Goal: Check status: Check status

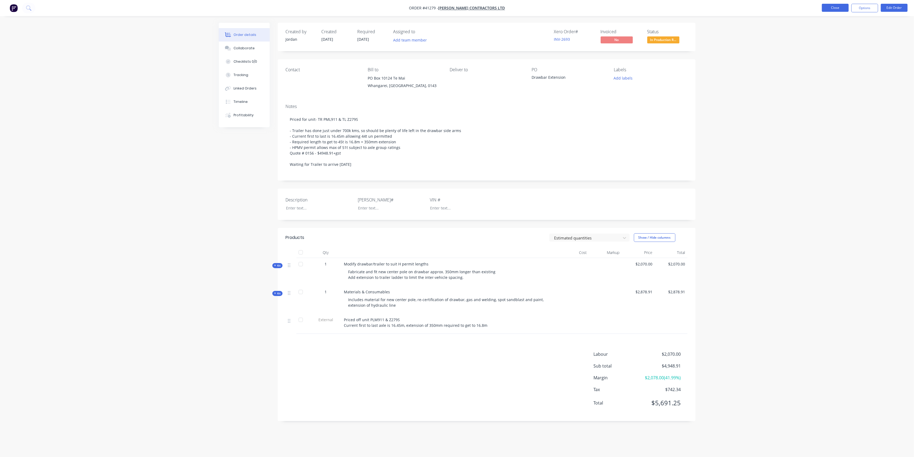
click at [828, 9] on button "Close" at bounding box center [835, 8] width 27 height 8
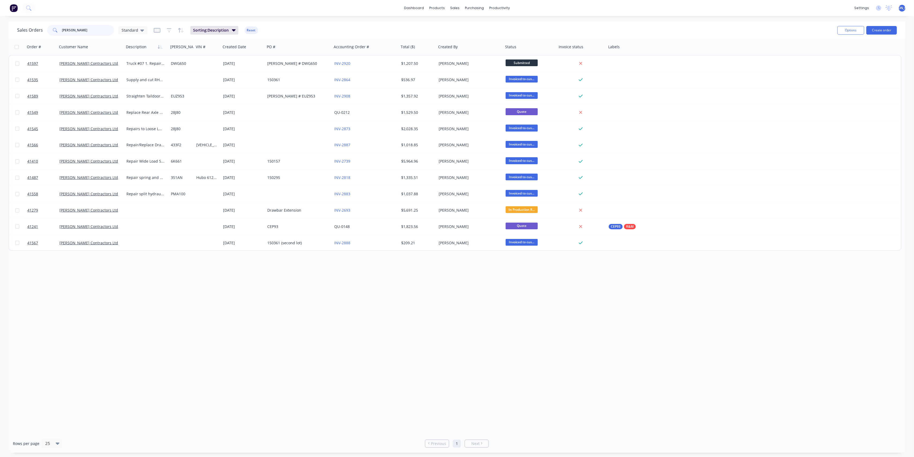
drag, startPoint x: 77, startPoint y: 29, endPoint x: 40, endPoint y: 32, distance: 36.5
click at [40, 32] on div "Sales Orders [PERSON_NAME] Standard" at bounding box center [82, 30] width 130 height 11
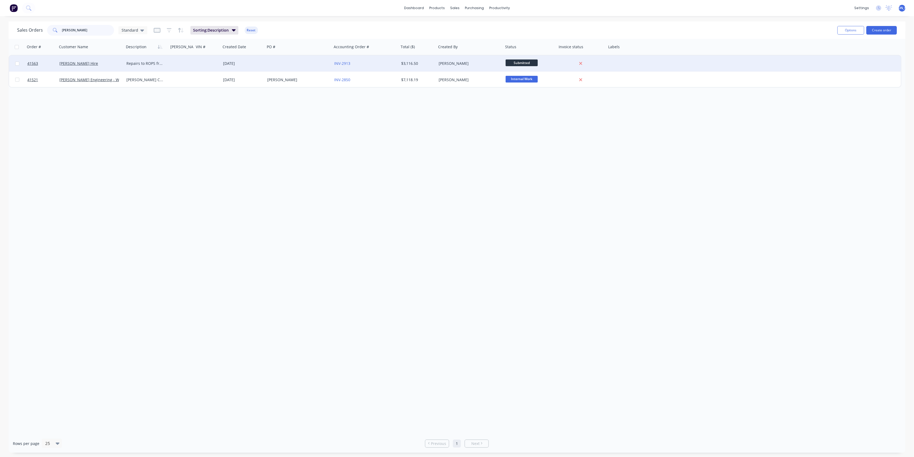
type input "[PERSON_NAME]"
click at [97, 67] on div "[PERSON_NAME] Hire" at bounding box center [90, 63] width 67 height 16
